Goal: Task Accomplishment & Management: Complete application form

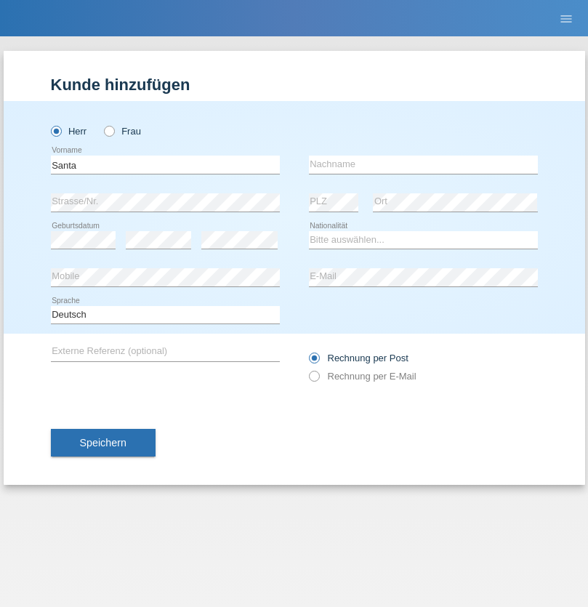
type input "Santa"
click at [423, 164] on input "text" at bounding box center [423, 165] width 229 height 18
type input "Patrik"
select select "SK"
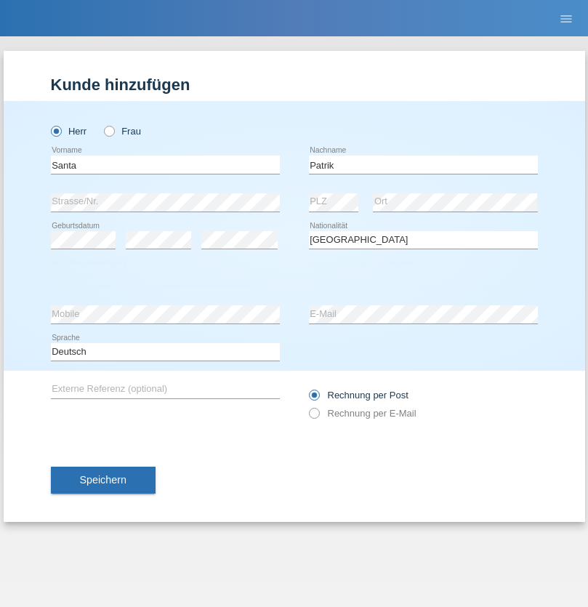
select select "C"
select select "11"
select select "06"
select select "2019"
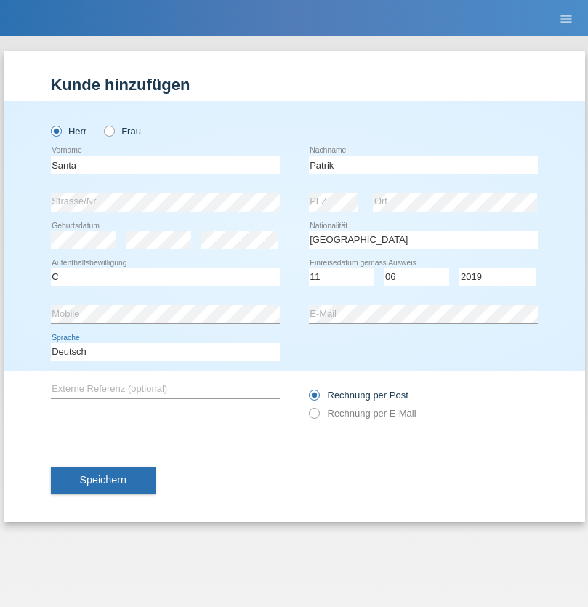
select select "en"
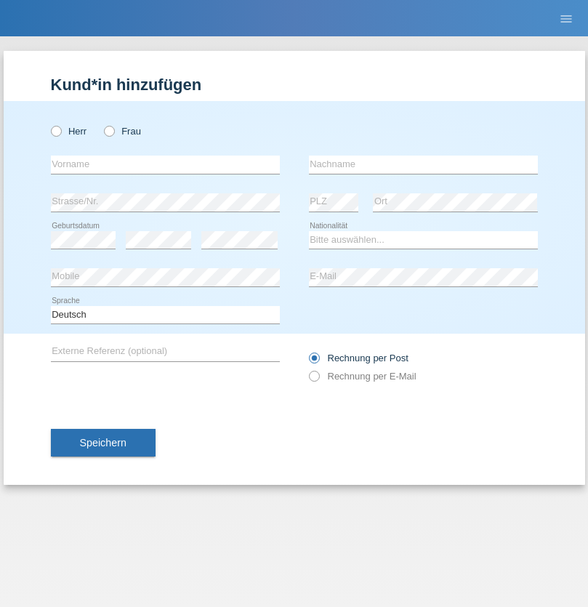
radio input "true"
click at [165, 164] on input "text" at bounding box center [165, 165] width 229 height 18
type input "firat"
click at [423, 164] on input "text" at bounding box center [423, 165] width 229 height 18
type input "kara"
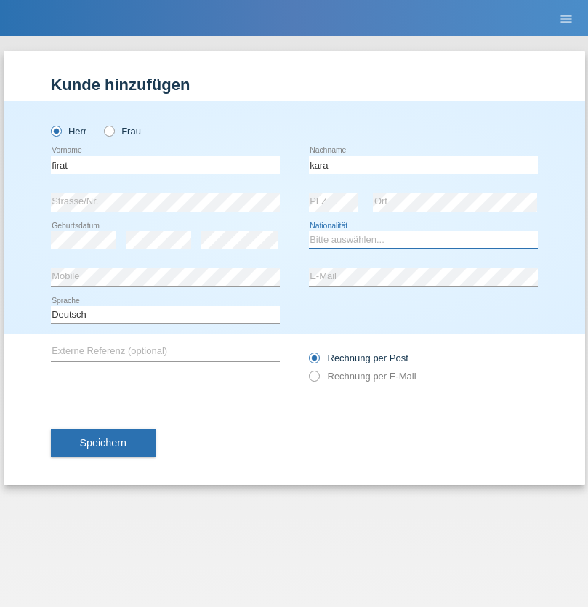
select select "CH"
radio input "true"
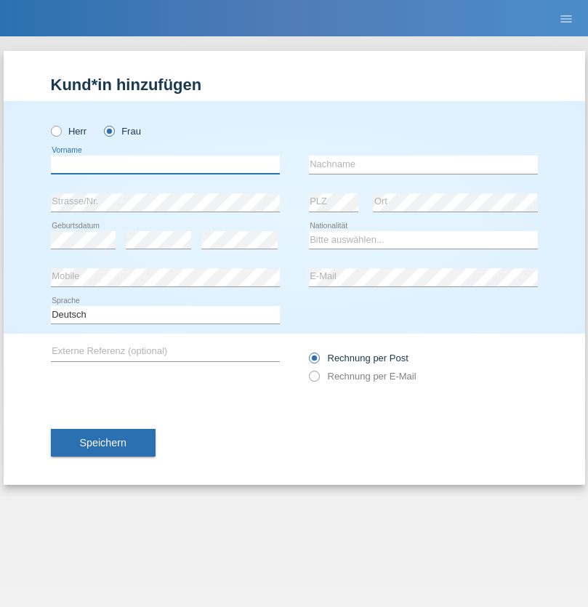
click at [165, 164] on input "text" at bounding box center [165, 165] width 229 height 18
type input "Nuria"
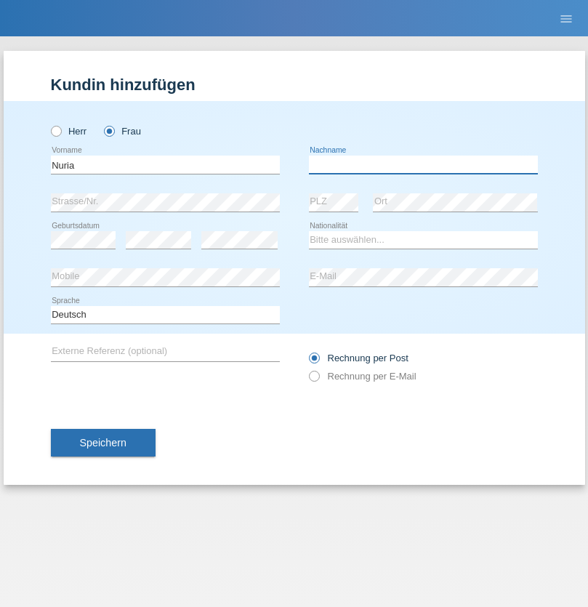
click at [423, 164] on input "text" at bounding box center [423, 165] width 229 height 18
type input "D'Antino"
select select "CH"
